Goal: Information Seeking & Learning: Learn about a topic

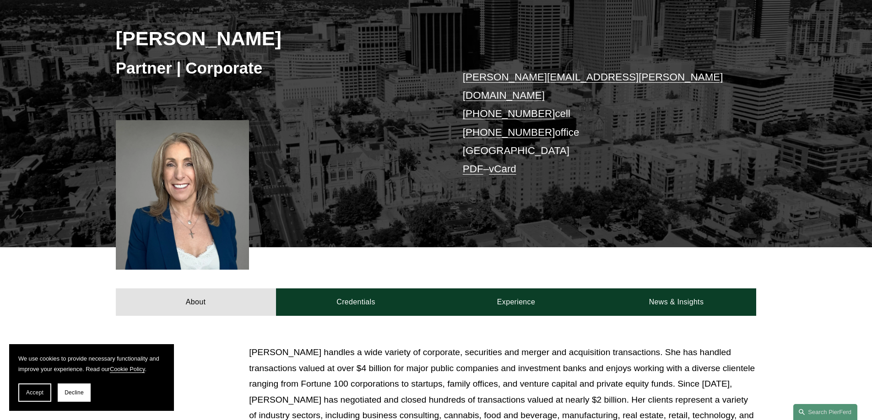
scroll to position [92, 0]
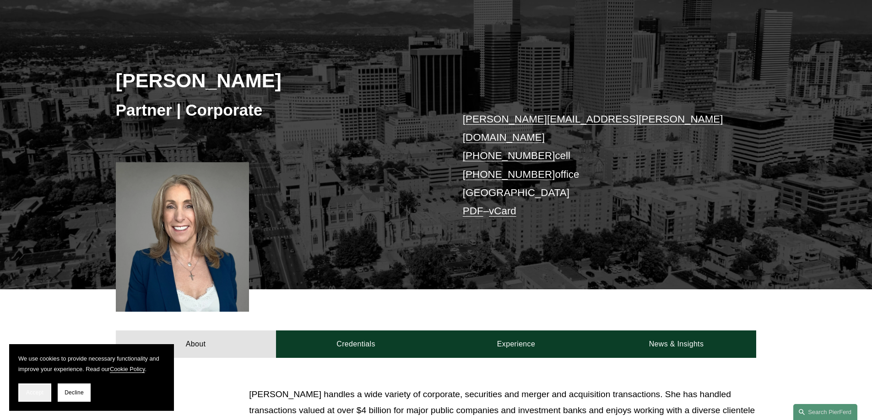
click at [39, 395] on span "Accept" at bounding box center [34, 393] width 17 height 6
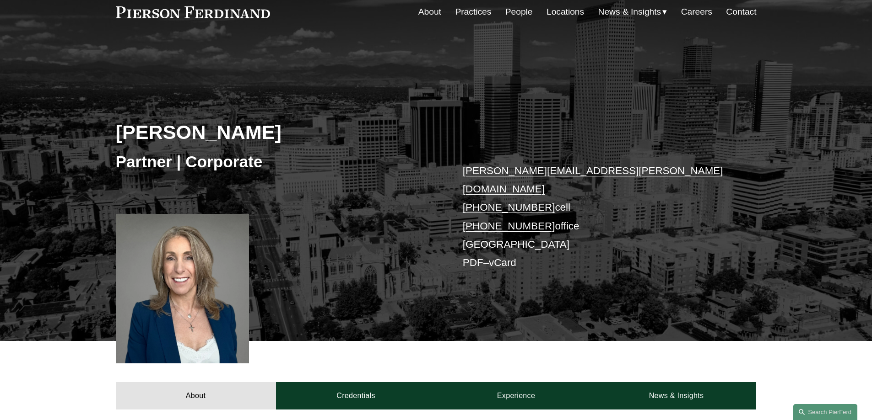
scroll to position [0, 0]
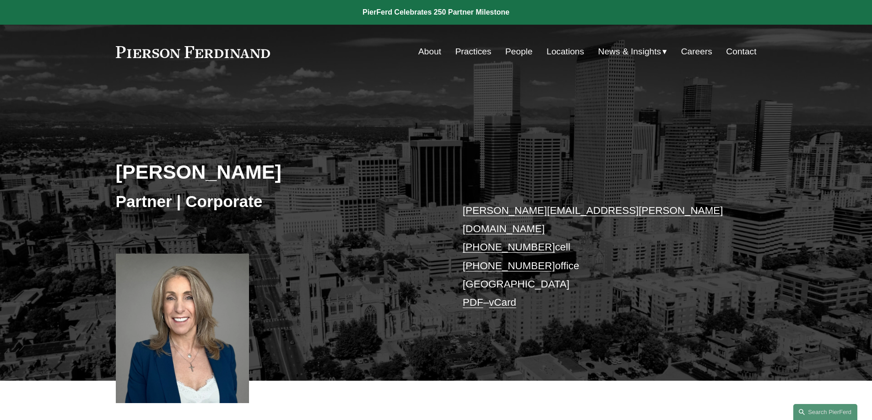
click at [519, 52] on link "People" at bounding box center [518, 51] width 27 height 17
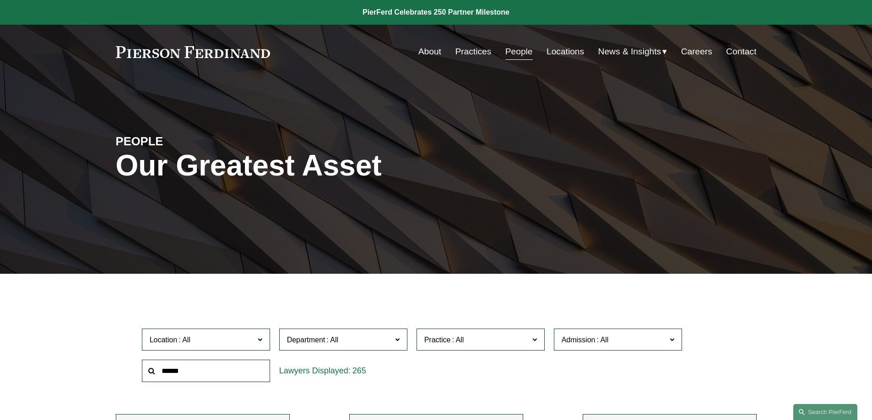
click at [568, 55] on link "Locations" at bounding box center [565, 51] width 38 height 17
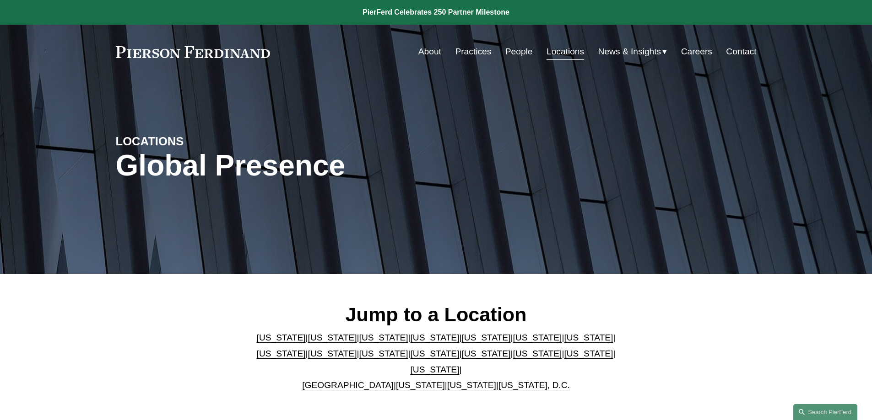
click at [359, 343] on link "[US_STATE]" at bounding box center [383, 338] width 49 height 10
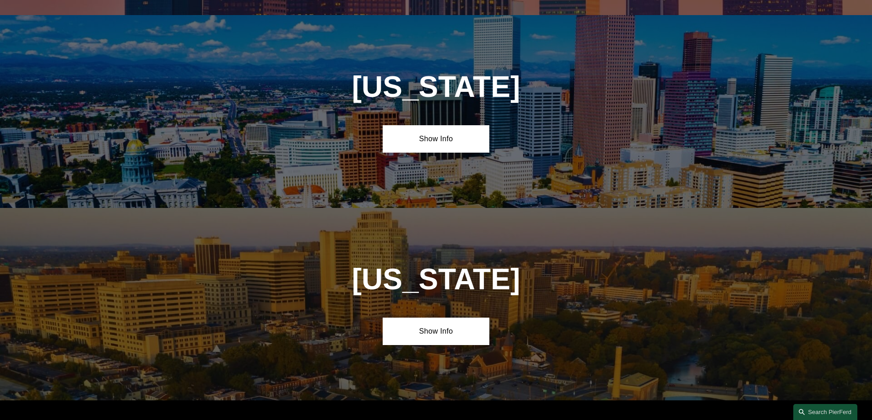
scroll to position [801, 0]
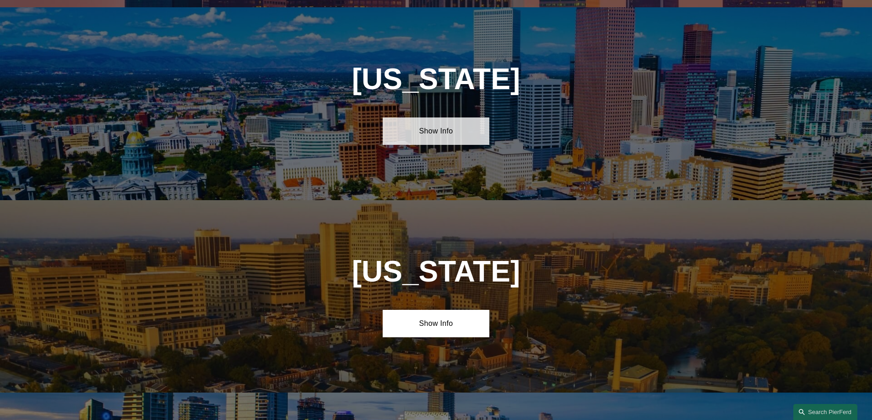
click at [417, 129] on link "Show Info" at bounding box center [435, 131] width 107 height 27
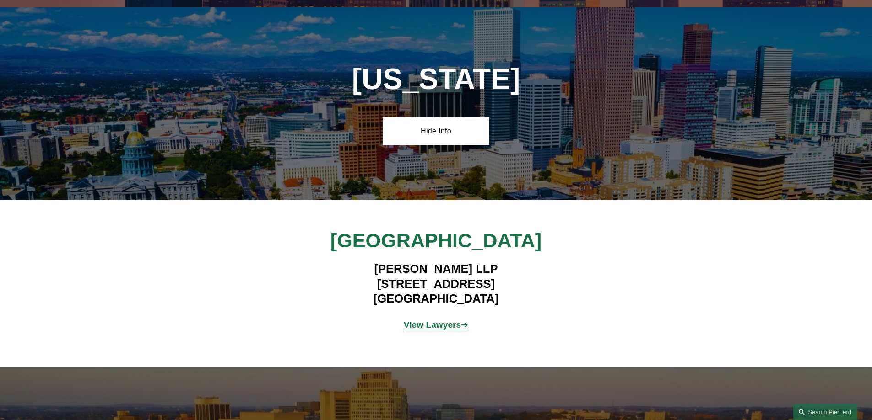
click at [426, 320] on strong "View Lawyers" at bounding box center [433, 325] width 58 height 10
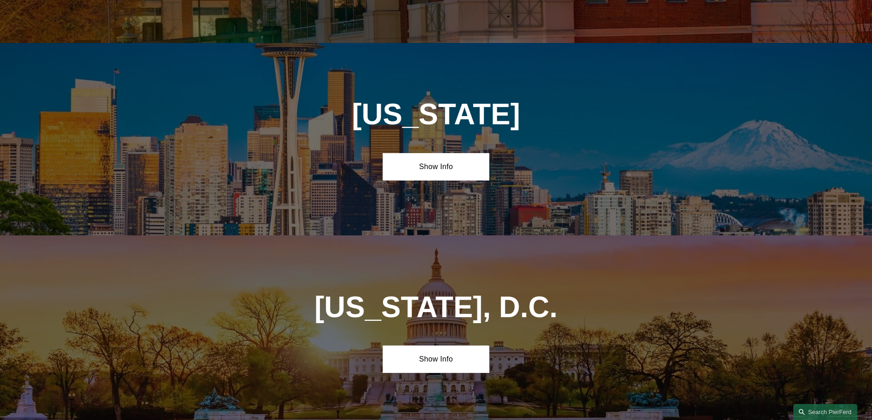
scroll to position [4035, 0]
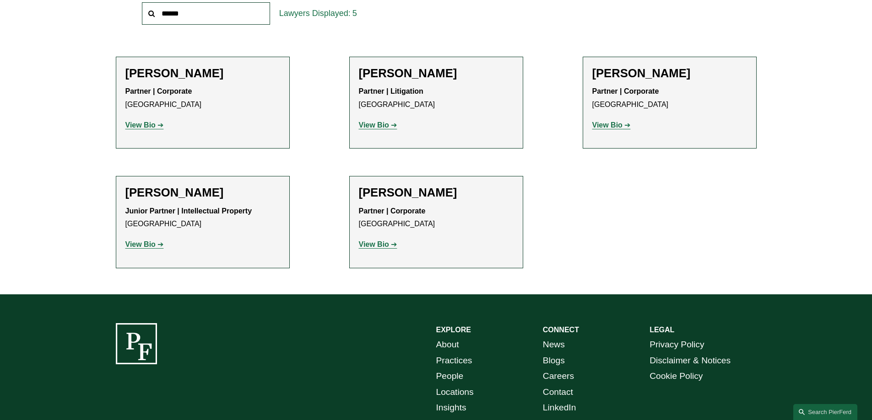
scroll to position [366, 0]
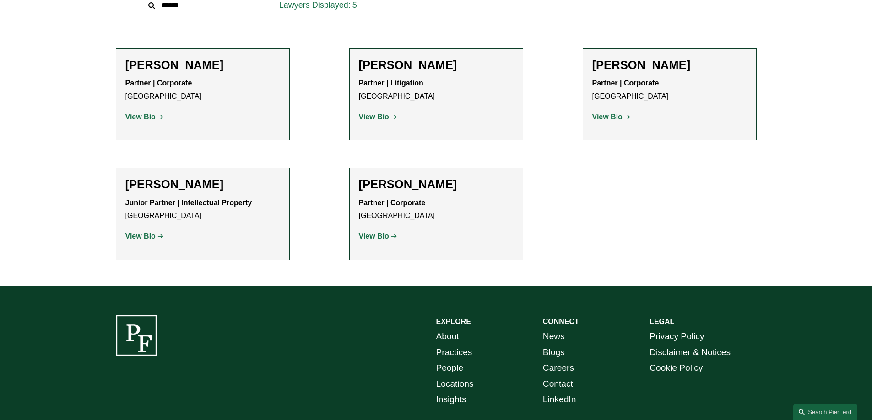
click at [387, 113] on strong "View Bio" at bounding box center [374, 117] width 30 height 8
click at [398, 183] on h2 "Sanford Posner" at bounding box center [436, 185] width 155 height 14
click at [378, 234] on strong "View Bio" at bounding box center [374, 236] width 30 height 8
click at [143, 122] on p "View Bio" at bounding box center [202, 117] width 155 height 13
click at [143, 120] on strong "View Bio" at bounding box center [140, 117] width 30 height 8
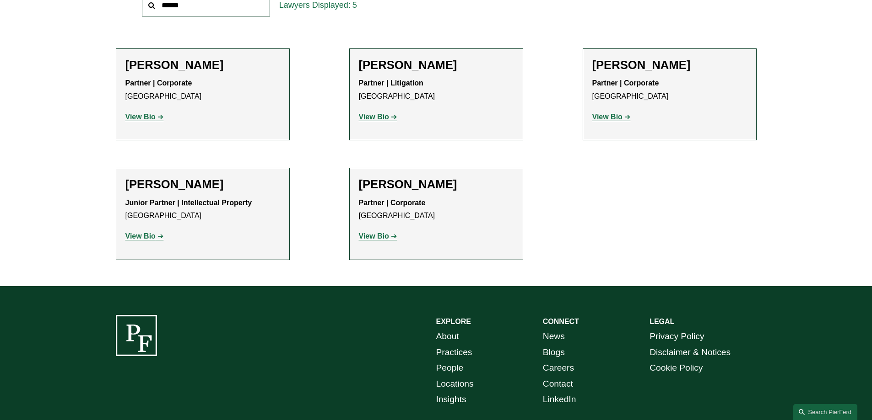
click at [154, 236] on strong "View Bio" at bounding box center [140, 236] width 30 height 8
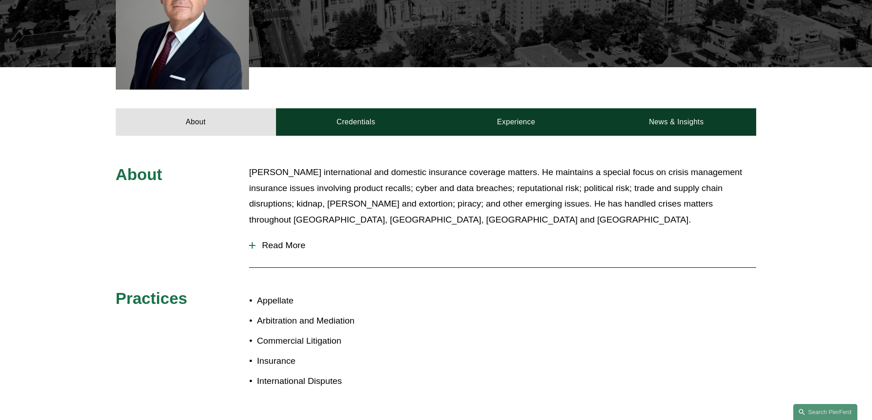
scroll to position [366, 0]
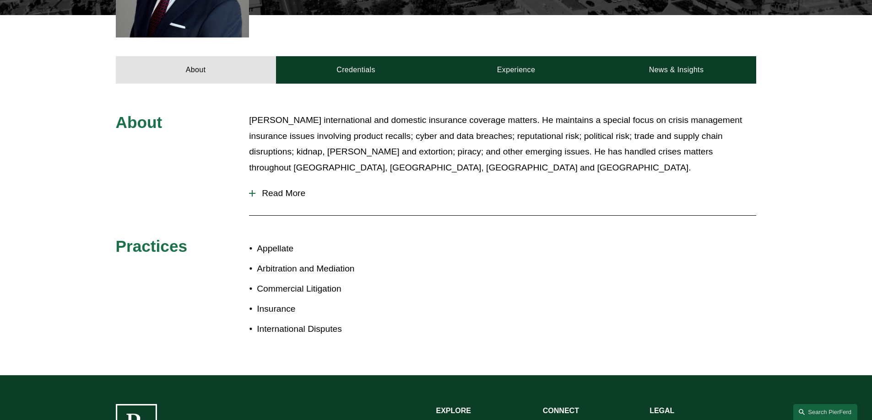
click at [258, 188] on span "Read More" at bounding box center [505, 193] width 501 height 10
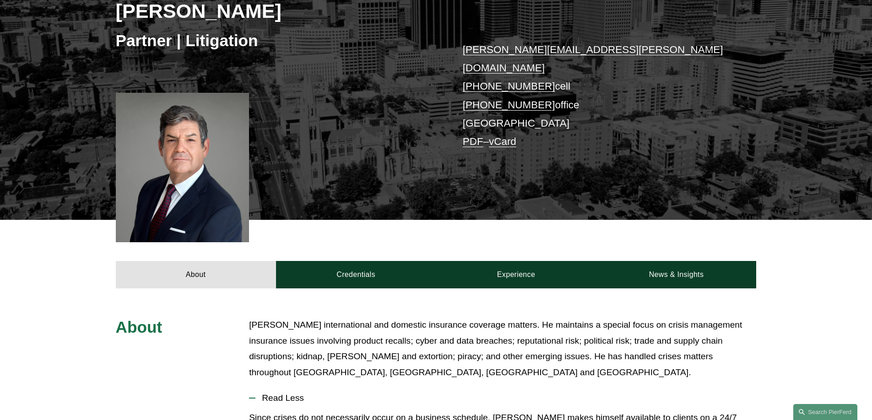
scroll to position [137, 0]
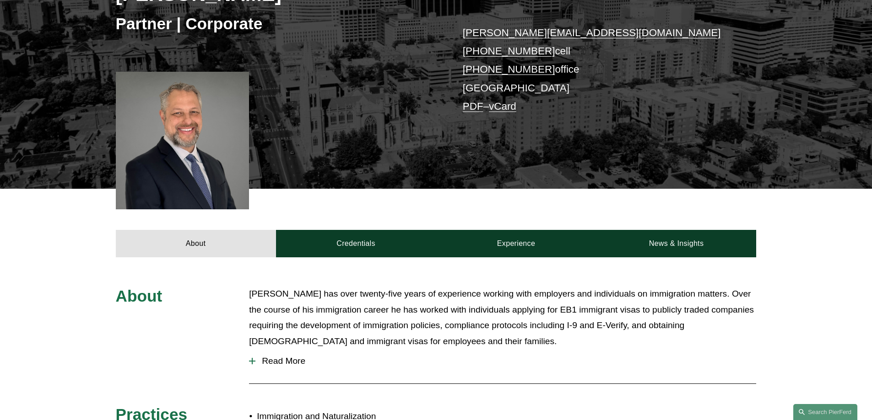
scroll to position [229, 0]
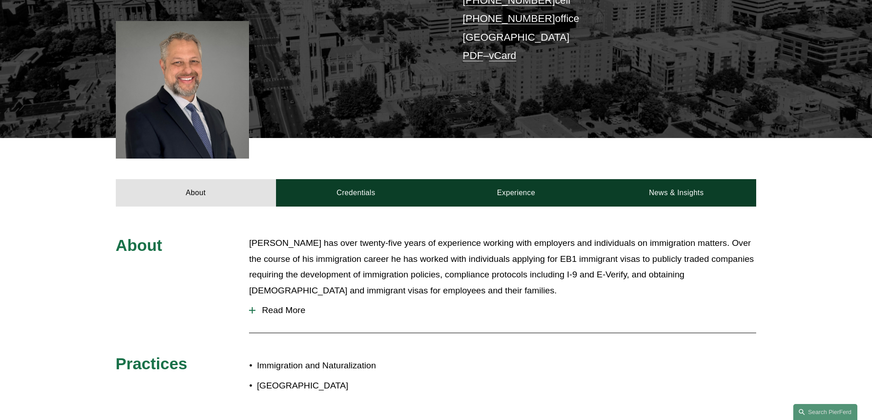
click at [276, 312] on span "Read More" at bounding box center [505, 311] width 501 height 10
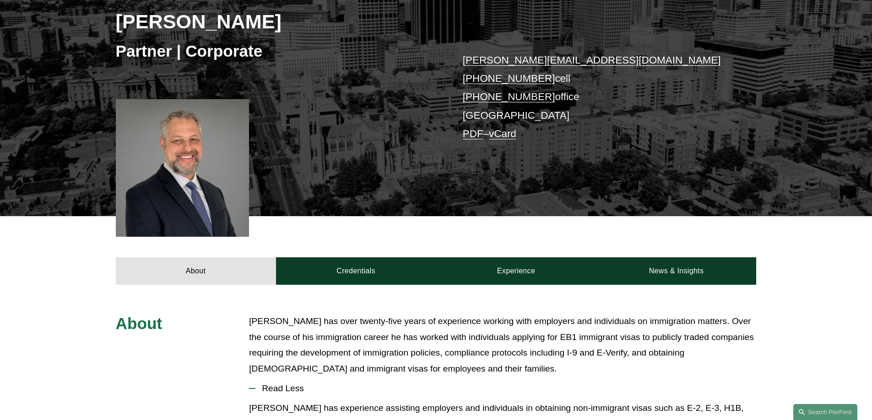
scroll to position [51, 0]
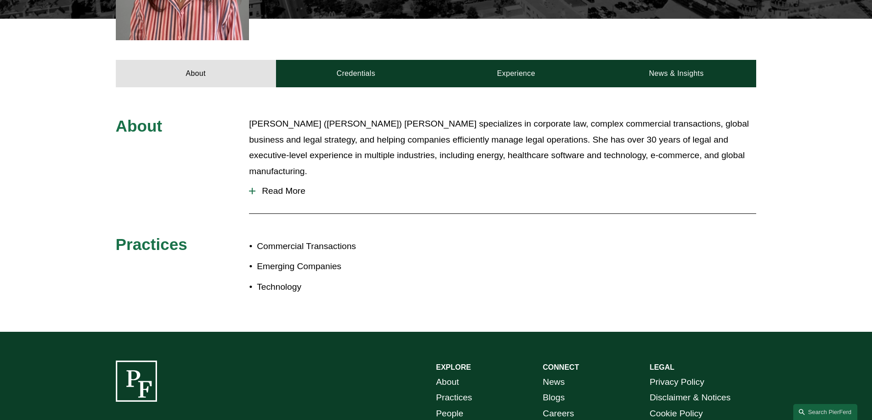
scroll to position [366, 0]
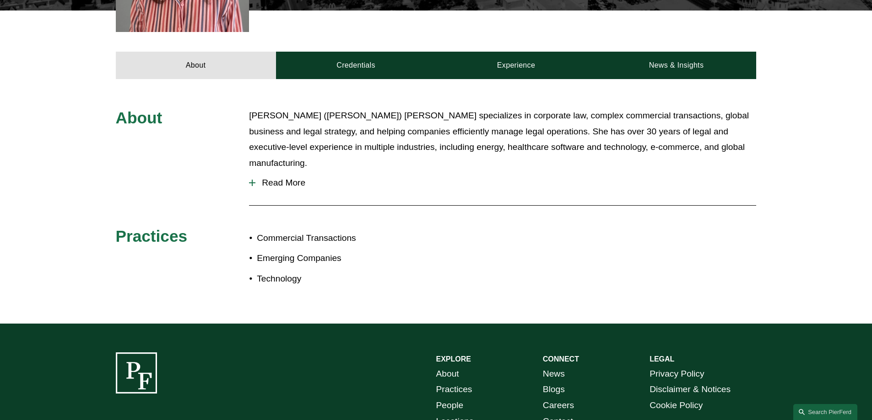
click at [254, 180] on div at bounding box center [252, 183] width 6 height 6
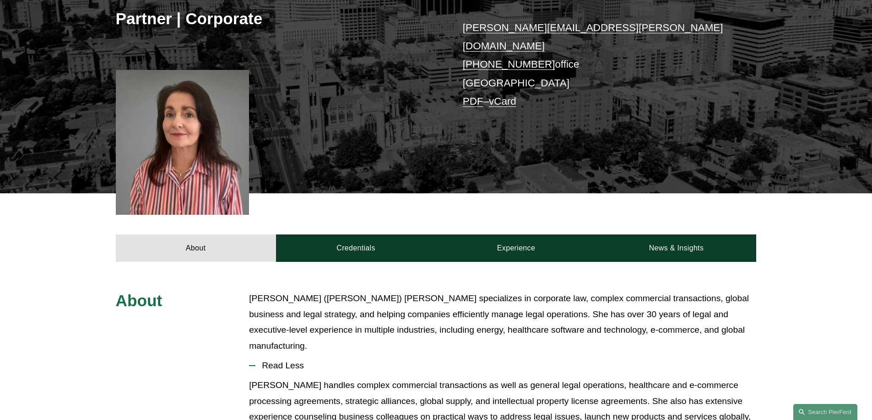
scroll to position [0, 0]
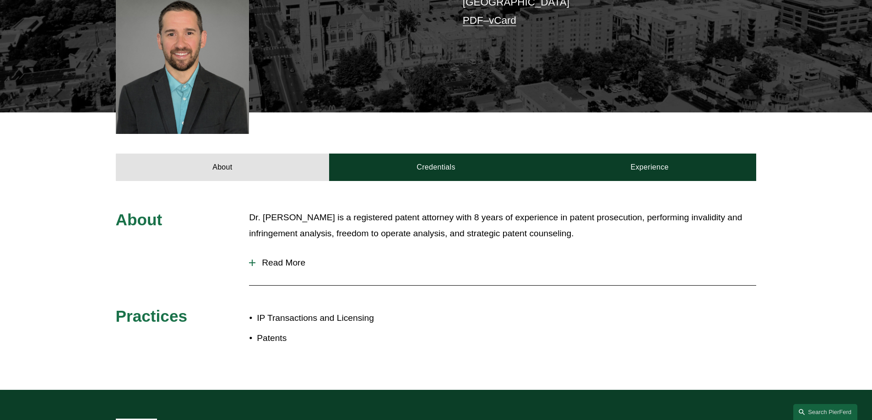
scroll to position [229, 0]
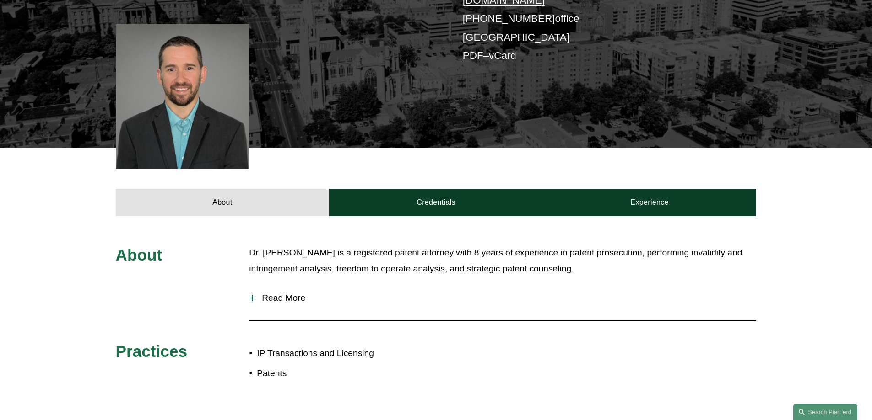
click at [274, 293] on span "Read More" at bounding box center [505, 298] width 501 height 10
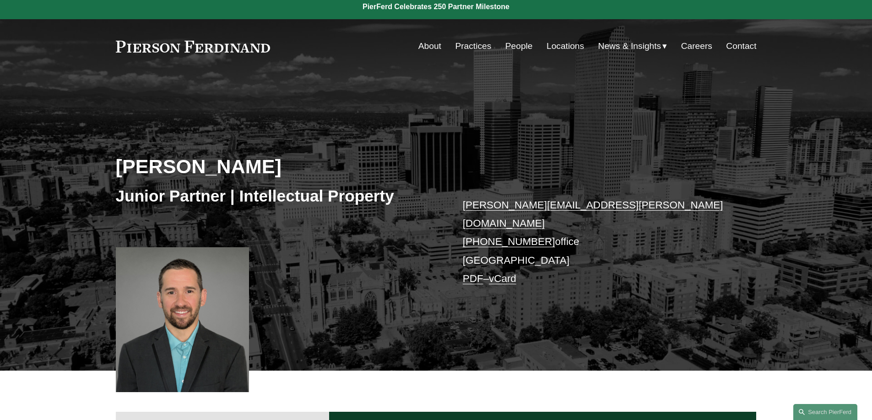
scroll to position [0, 0]
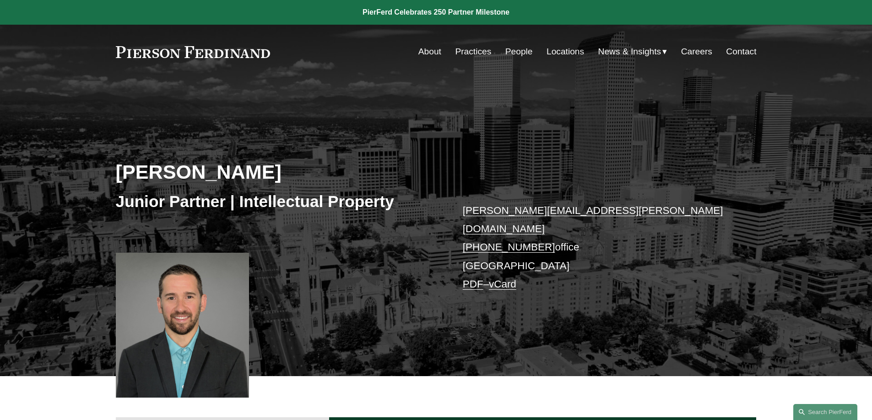
click at [422, 55] on link "About" at bounding box center [429, 51] width 23 height 17
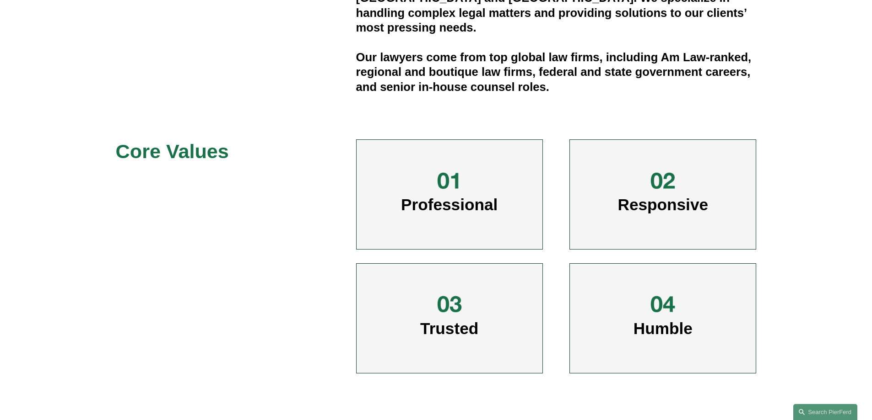
scroll to position [412, 0]
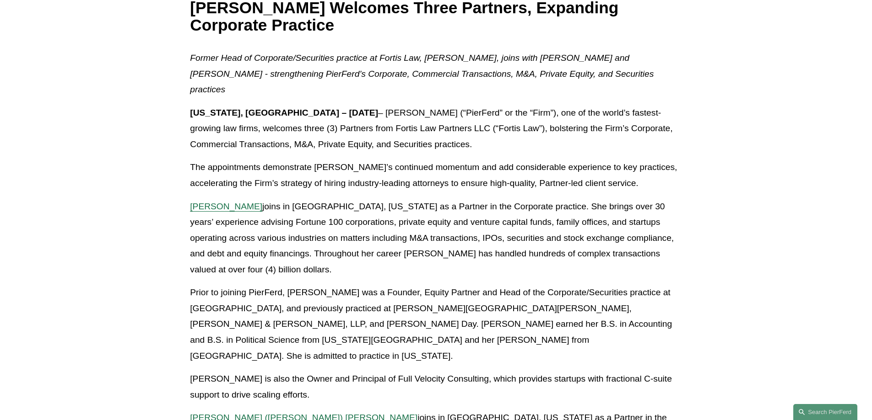
scroll to position [183, 0]
